Goal: Task Accomplishment & Management: Manage account settings

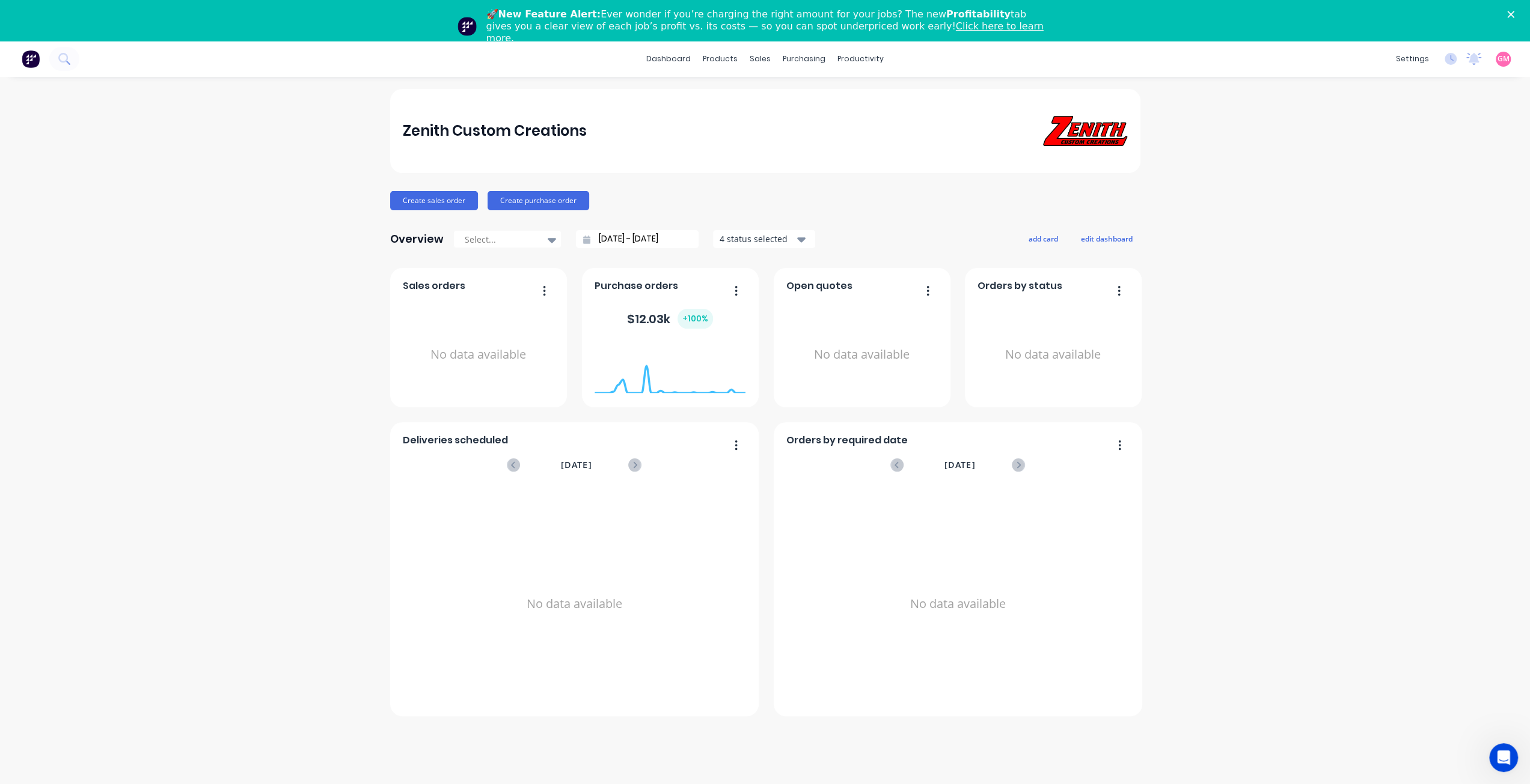
click at [1499, 65] on div "GM Zenith Custom Creations [PERSON_NAME] May Administrator Profile Sign out" at bounding box center [1504, 59] width 15 height 15
click at [1503, 62] on span "GM" at bounding box center [1503, 58] width 12 height 11
drag, startPoint x: 1419, startPoint y: 185, endPoint x: 1327, endPoint y: 390, distance: 224.7
click at [1418, 187] on button "Sign out" at bounding box center [1430, 191] width 160 height 24
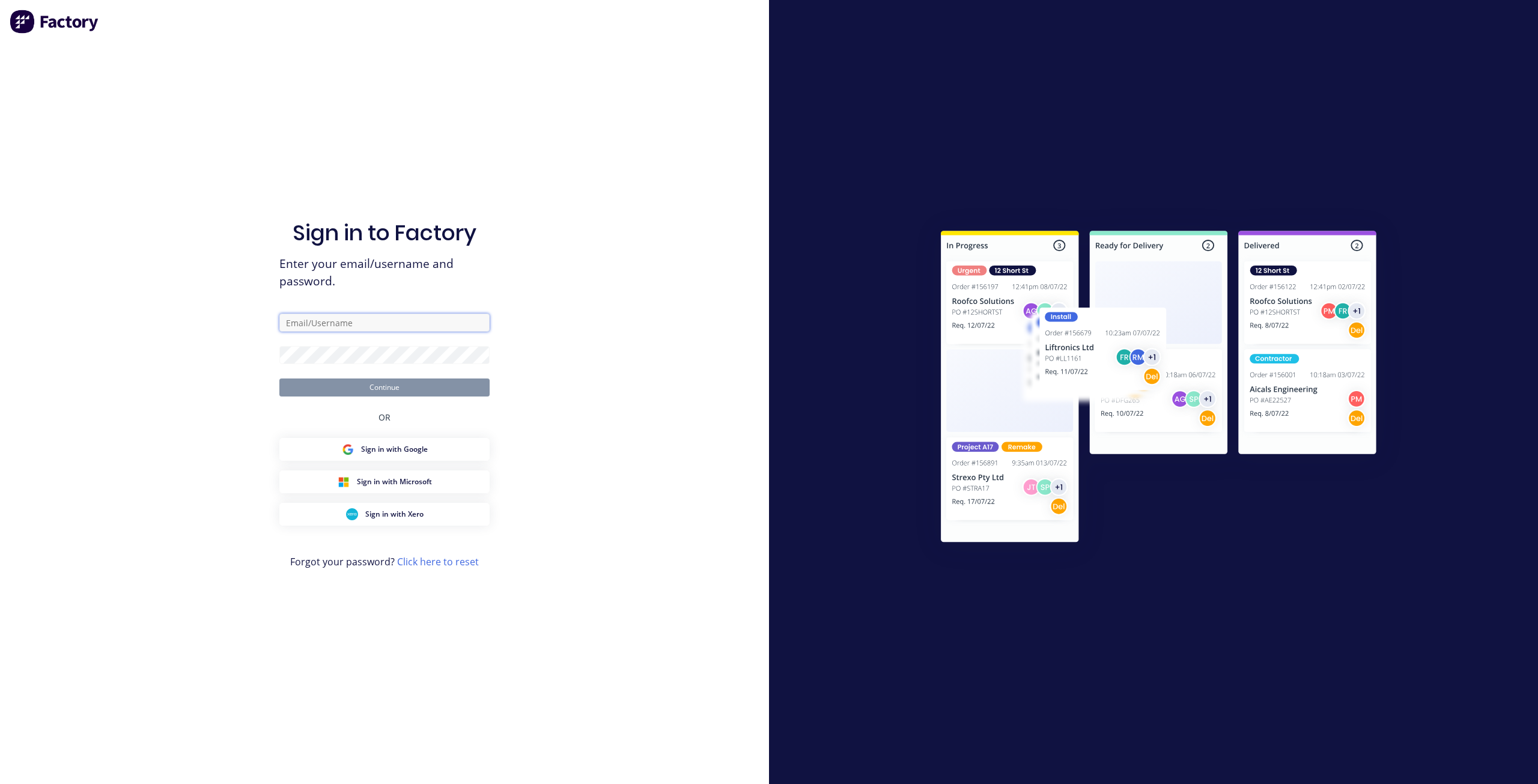
click at [334, 323] on input "text" at bounding box center [384, 323] width 210 height 18
click at [0, 783] on com-1password-button at bounding box center [0, 784] width 0 height 0
type input "[EMAIL_ADDRESS][DOMAIN_NAME]"
